Goal: Entertainment & Leisure: Browse casually

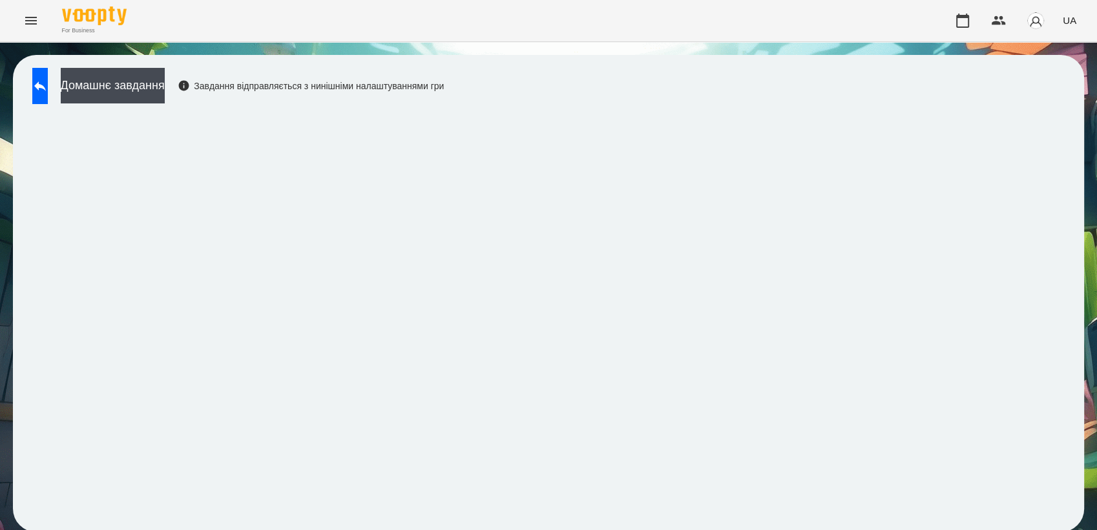
click at [47, 66] on div "Домашнє завдання Завдання відправляється з нинішніми налаштуваннями гри" at bounding box center [548, 293] width 1071 height 477
click at [48, 79] on icon at bounding box center [40, 86] width 16 height 16
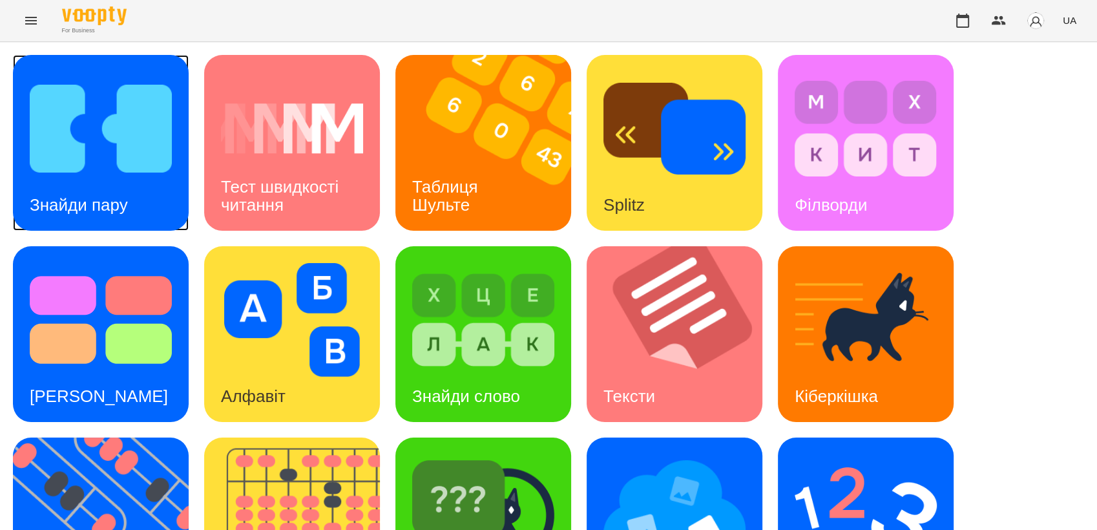
click at [160, 106] on img at bounding box center [101, 129] width 142 height 114
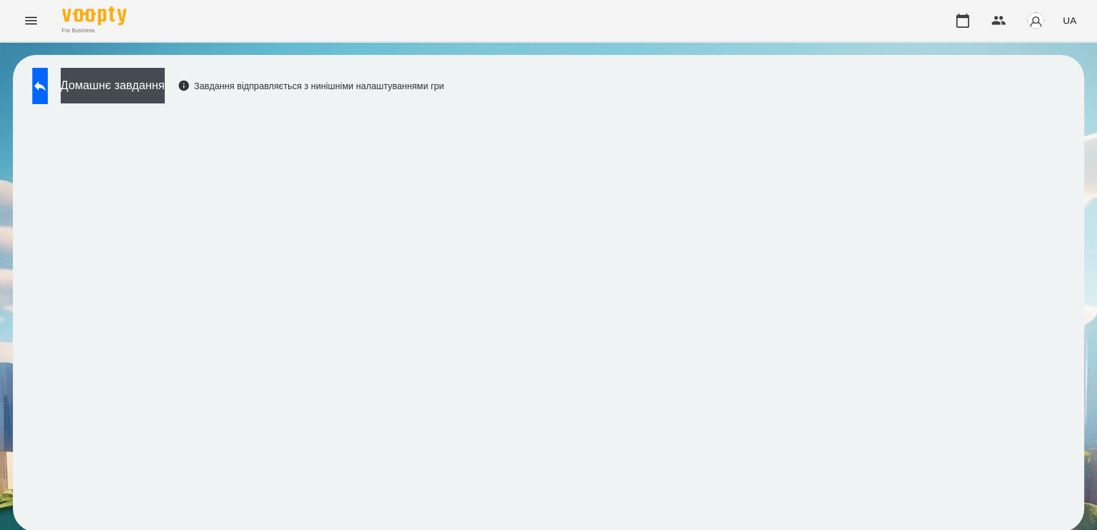
scroll to position [1, 0]
click at [48, 95] on button at bounding box center [40, 86] width 16 height 36
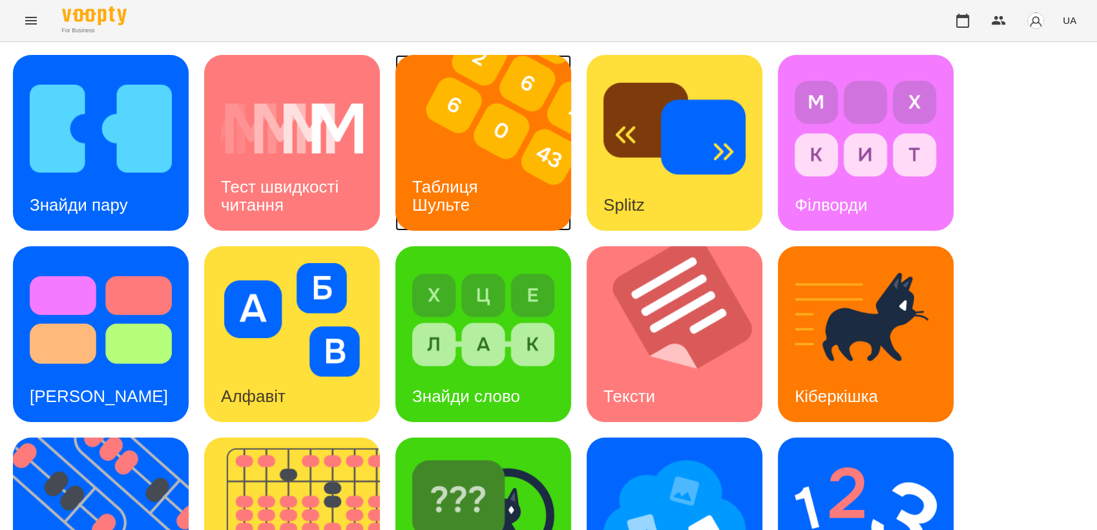
click at [501, 161] on img at bounding box center [491, 143] width 192 height 176
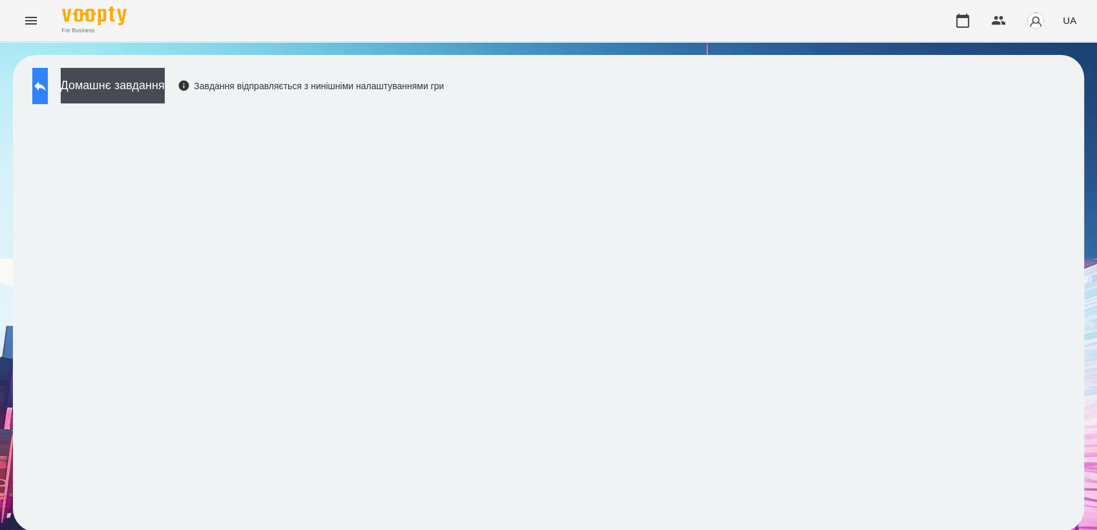
click at [48, 75] on button at bounding box center [40, 86] width 16 height 36
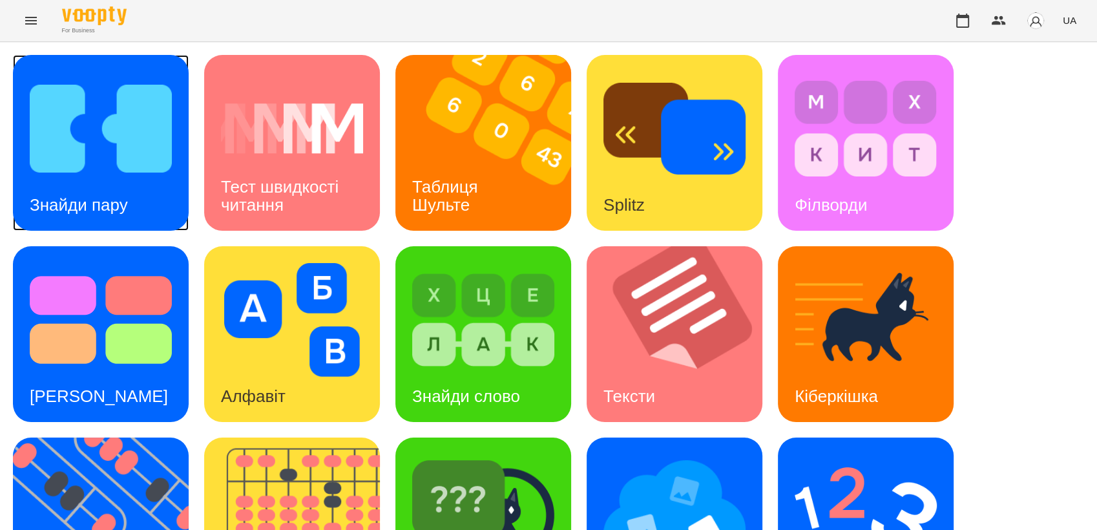
click at [72, 150] on img at bounding box center [101, 129] width 142 height 114
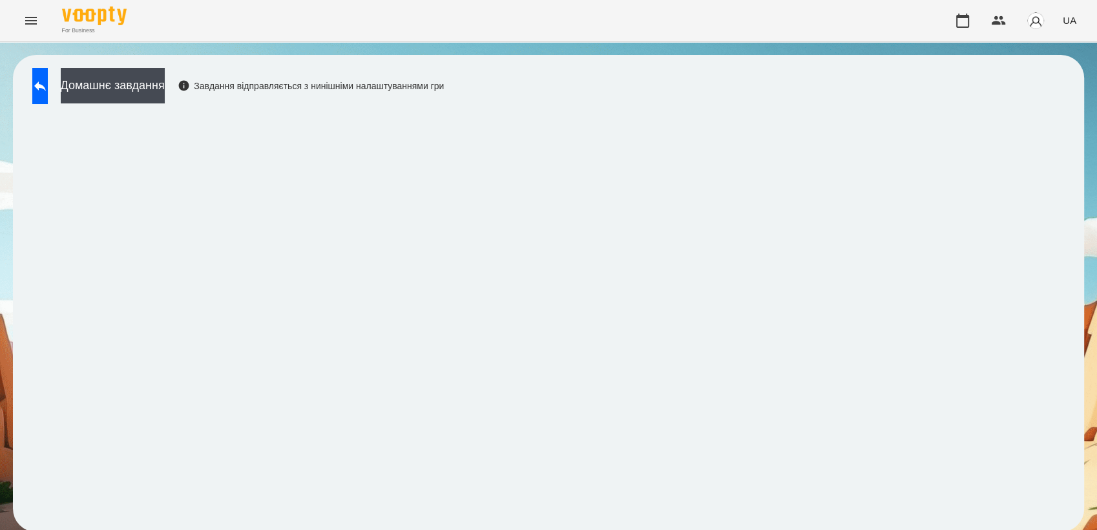
scroll to position [1, 0]
click at [48, 81] on icon at bounding box center [40, 86] width 16 height 16
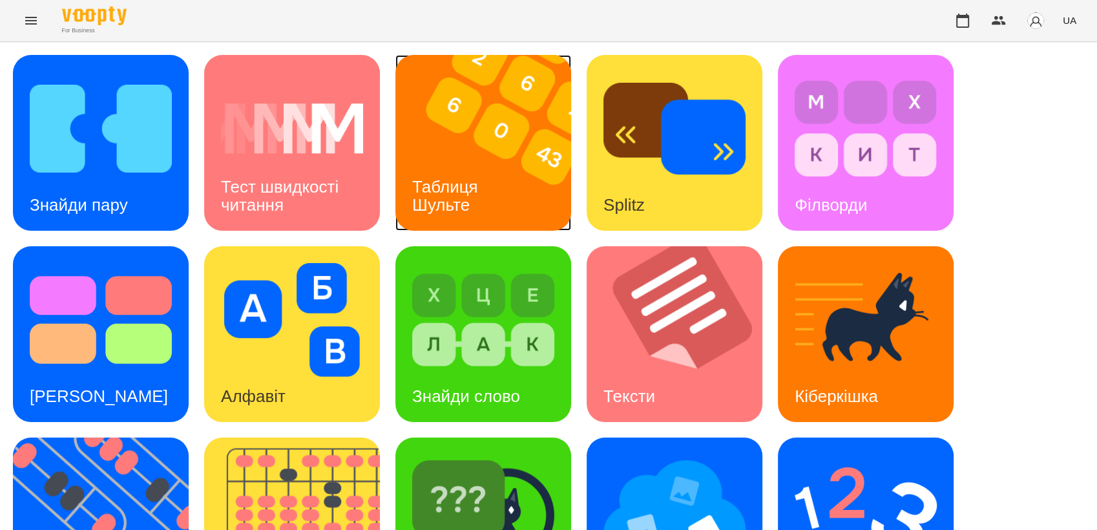
click at [506, 151] on img at bounding box center [491, 143] width 192 height 176
